Goal: Navigation & Orientation: Find specific page/section

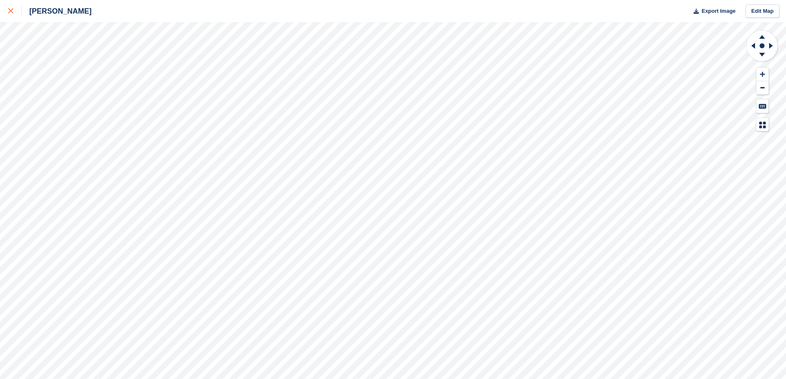
click at [10, 10] on icon at bounding box center [10, 10] width 5 height 5
